Goal: Task Accomplishment & Management: Use online tool/utility

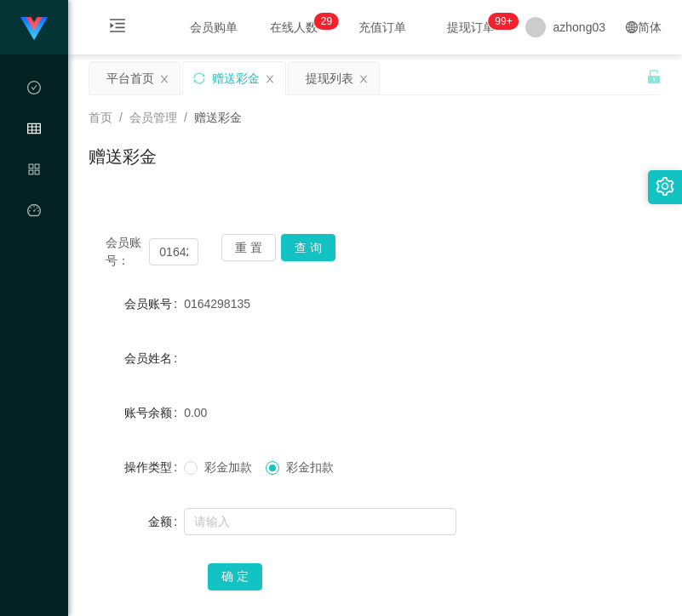
click at [236, 234] on button "重 置" at bounding box center [248, 247] width 54 height 27
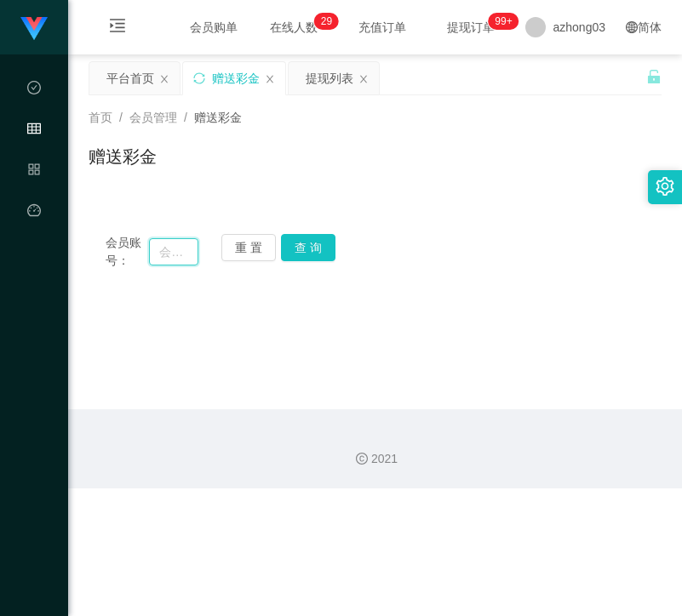
click at [186, 264] on input "text" at bounding box center [173, 251] width 49 height 27
paste input "geikting1"
type input "geikting1"
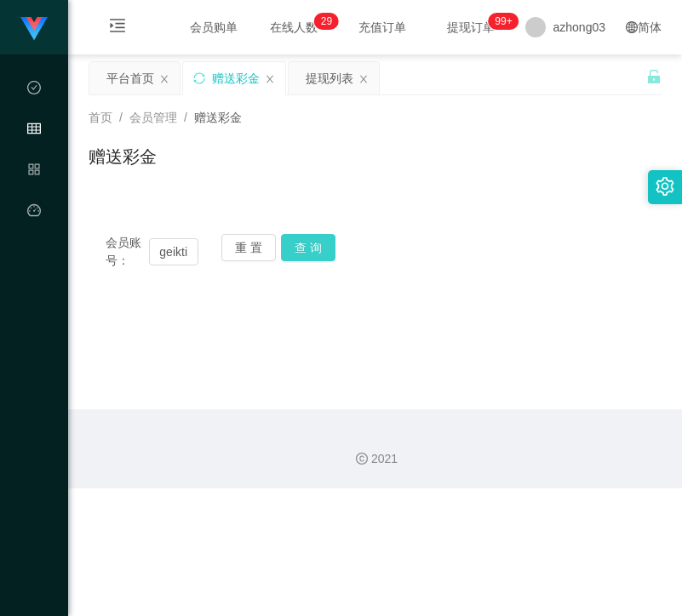
click at [287, 251] on button "查 询" at bounding box center [308, 247] width 54 height 27
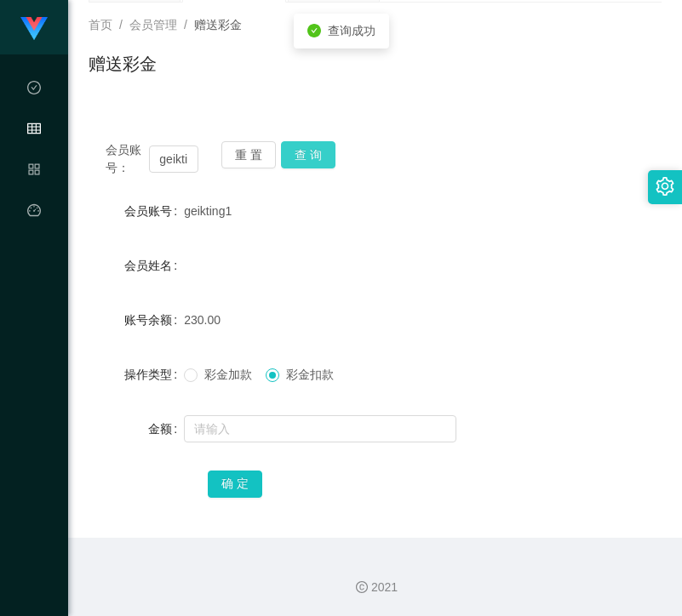
scroll to position [93, 0]
click at [232, 417] on input "text" at bounding box center [320, 428] width 272 height 27
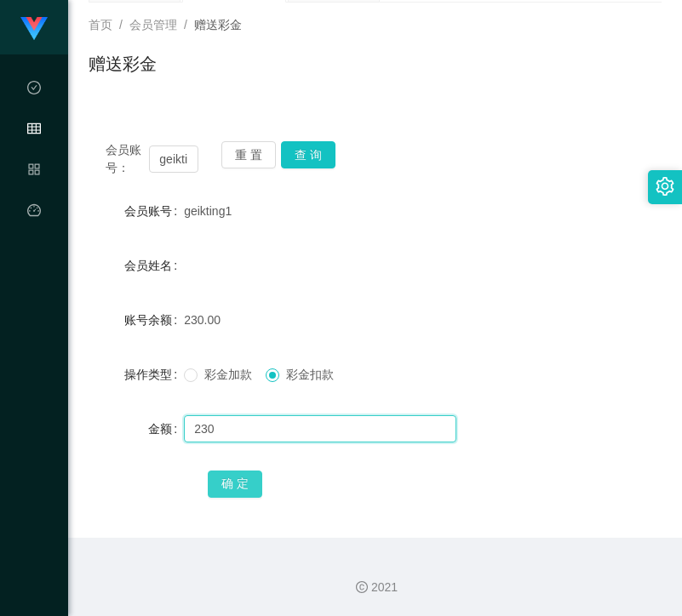
type input "230"
click at [233, 475] on button "确 定" at bounding box center [235, 484] width 54 height 27
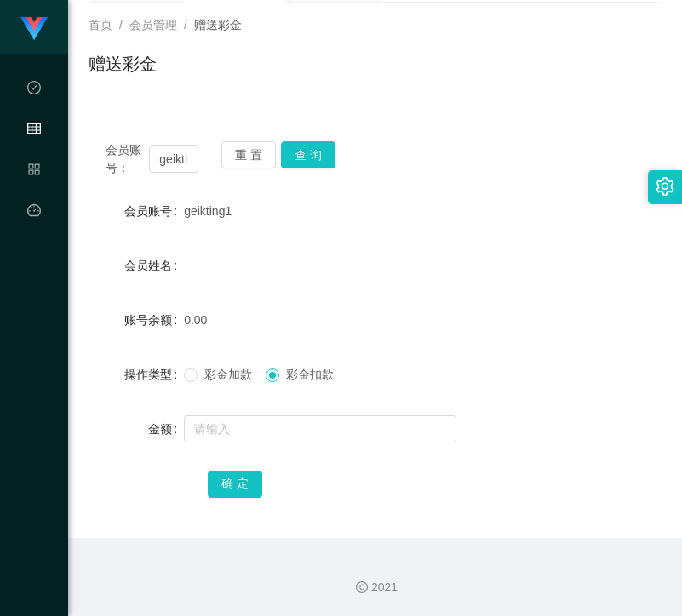
click at [278, 157] on div "重 置 查 询" at bounding box center [267, 159] width 93 height 36
click at [266, 156] on button "重 置" at bounding box center [248, 154] width 54 height 27
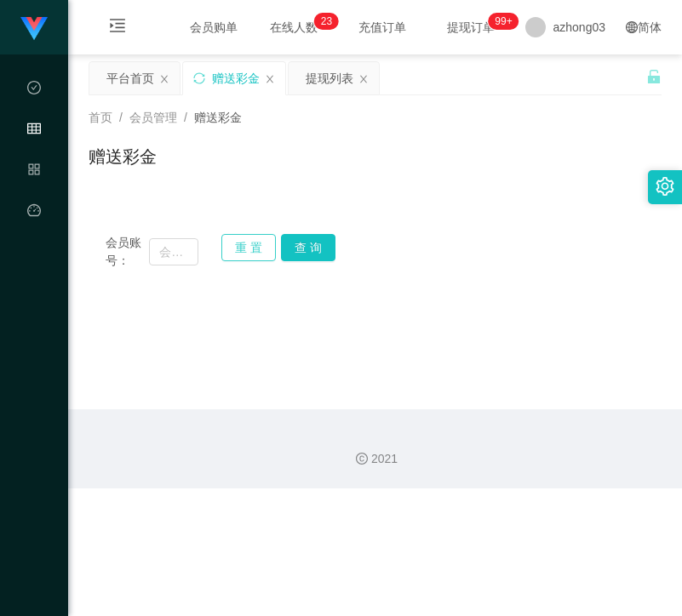
scroll to position [0, 0]
click at [179, 236] on div "会员账号：" at bounding box center [152, 252] width 93 height 36
click at [179, 256] on input "text" at bounding box center [173, 251] width 49 height 27
paste input "HengOngHuat82"
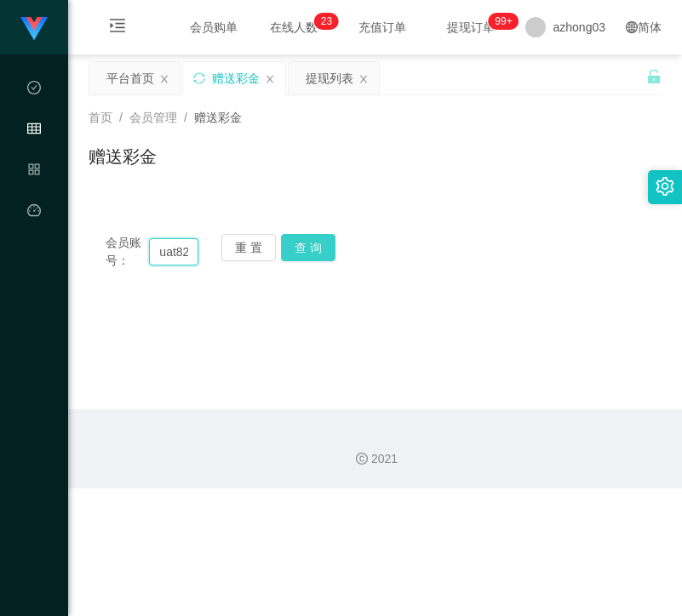
type input "HengOngHuat82"
click at [289, 250] on button "查 询" at bounding box center [308, 247] width 54 height 27
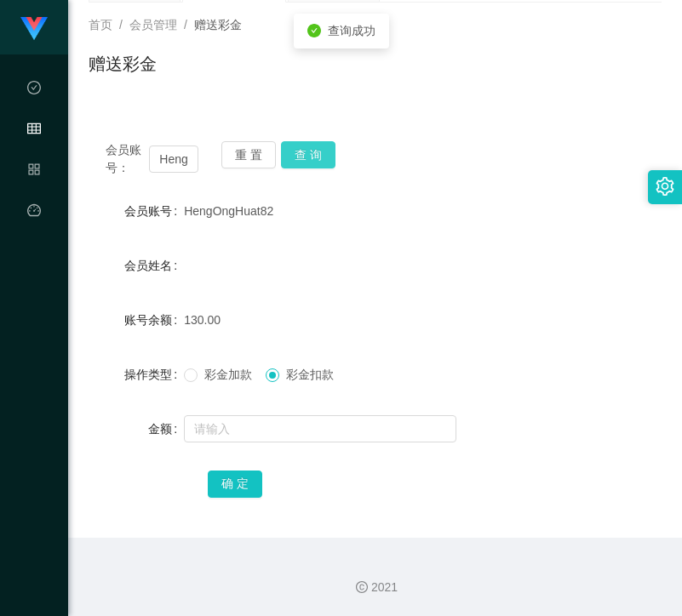
scroll to position [93, 0]
drag, startPoint x: 273, startPoint y: 424, endPoint x: 263, endPoint y: 427, distance: 10.5
click at [273, 425] on input "text" at bounding box center [320, 428] width 272 height 27
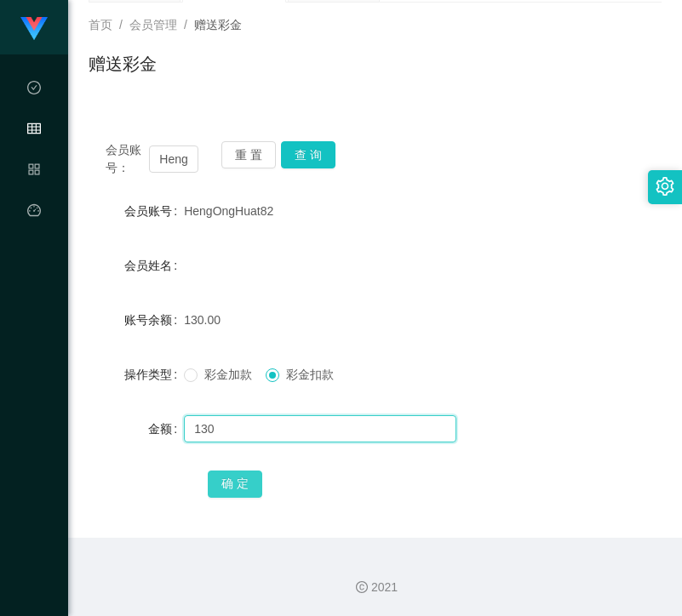
type input "130"
click at [238, 471] on button "确 定" at bounding box center [235, 484] width 54 height 27
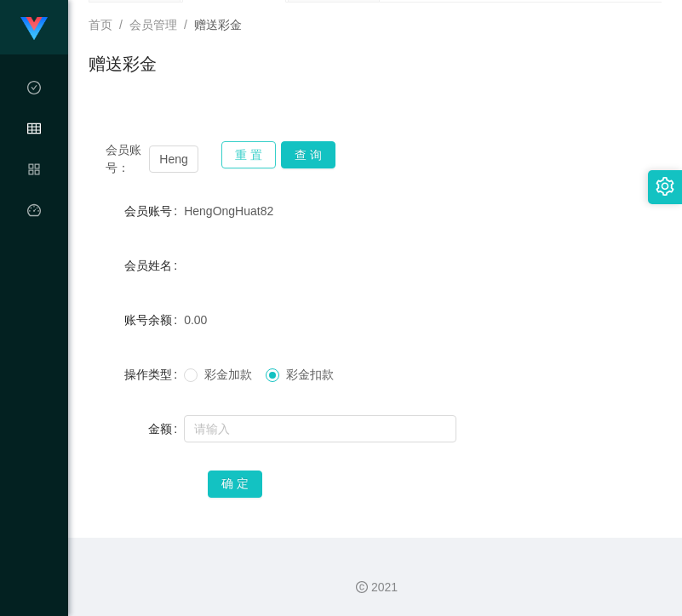
click at [256, 164] on button "重 置" at bounding box center [248, 154] width 54 height 27
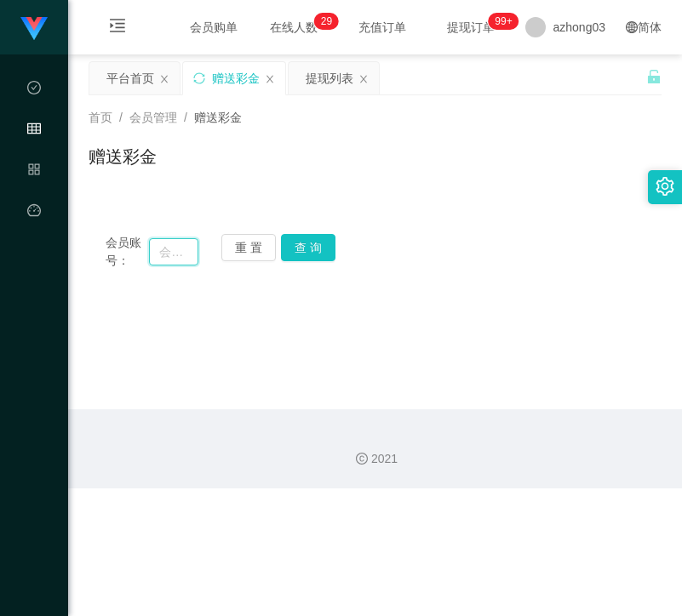
click at [177, 249] on input "text" at bounding box center [173, 251] width 49 height 27
paste input "kw"
type input "kw"
click at [329, 238] on button "查 询" at bounding box center [308, 247] width 54 height 27
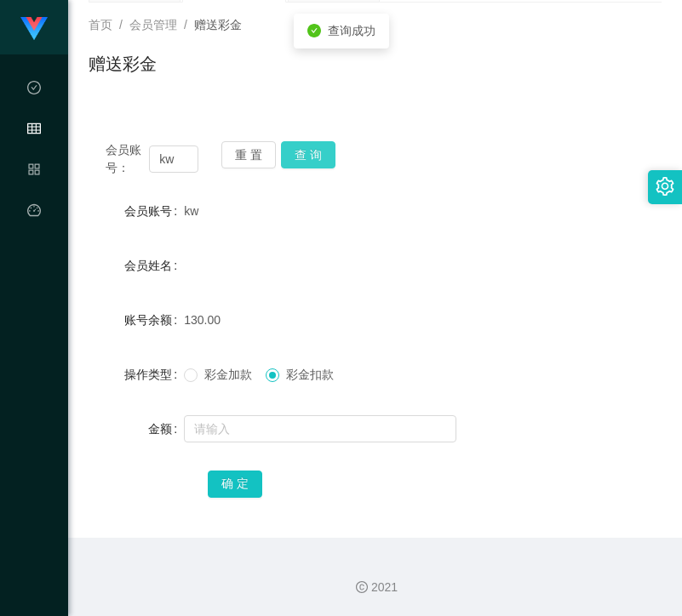
scroll to position [93, 0]
click at [279, 444] on div at bounding box center [351, 429] width 335 height 34
click at [276, 440] on input "text" at bounding box center [320, 428] width 272 height 27
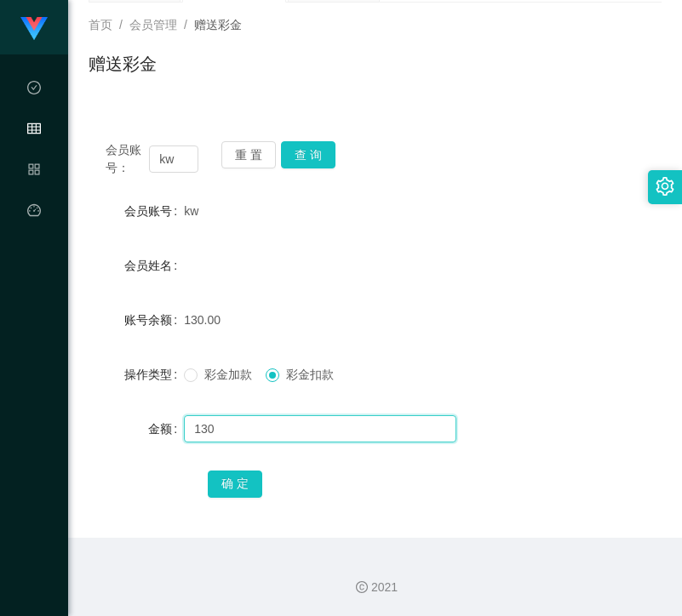
type input "130"
click at [227, 467] on div "确 定" at bounding box center [375, 484] width 335 height 34
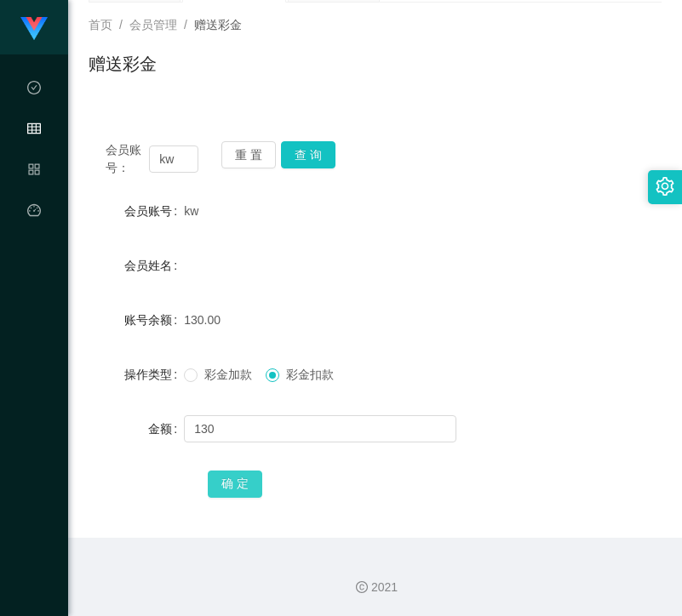
click at [230, 478] on button "确 定" at bounding box center [235, 484] width 54 height 27
